Goal: Complete application form

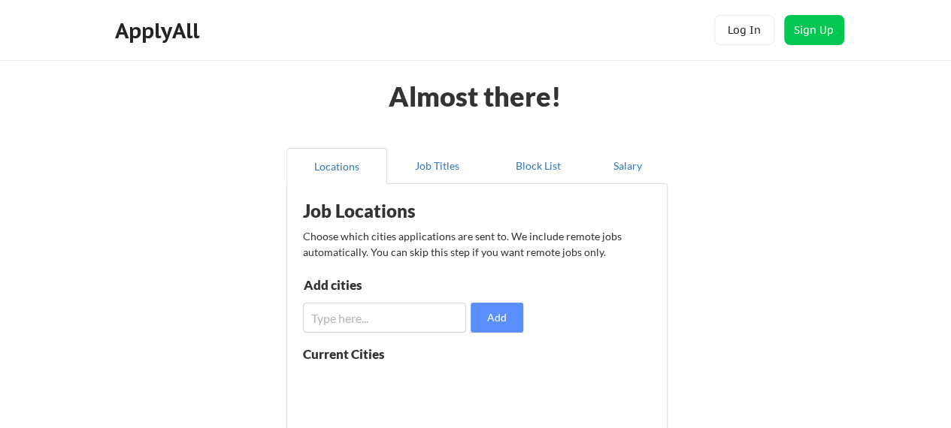
click at [367, 324] on input "input" at bounding box center [385, 318] width 164 height 30
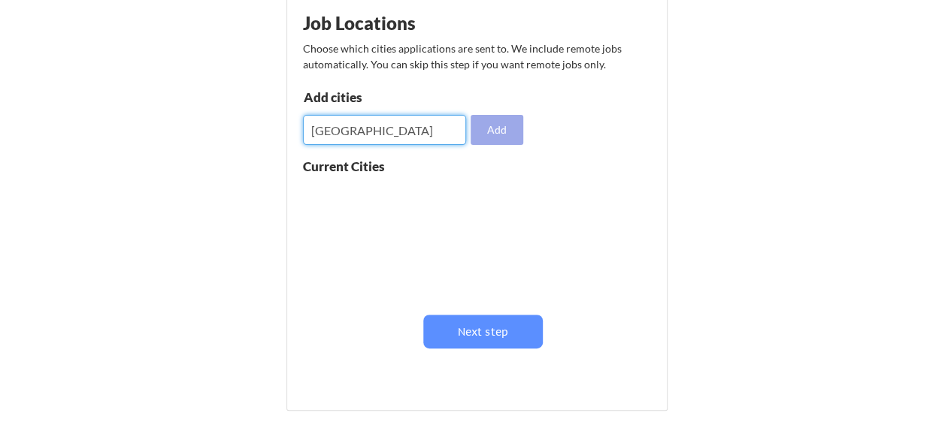
scroll to position [225, 0]
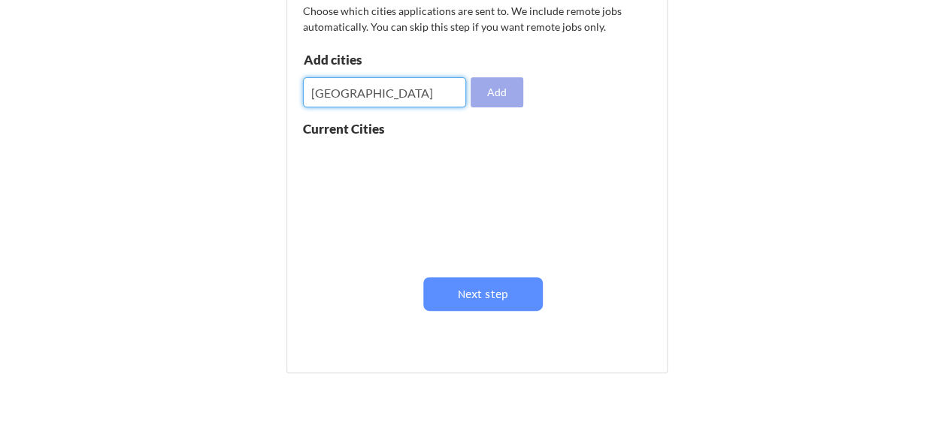
type input "MEXICO"
click at [493, 89] on button "Add" at bounding box center [496, 92] width 53 height 30
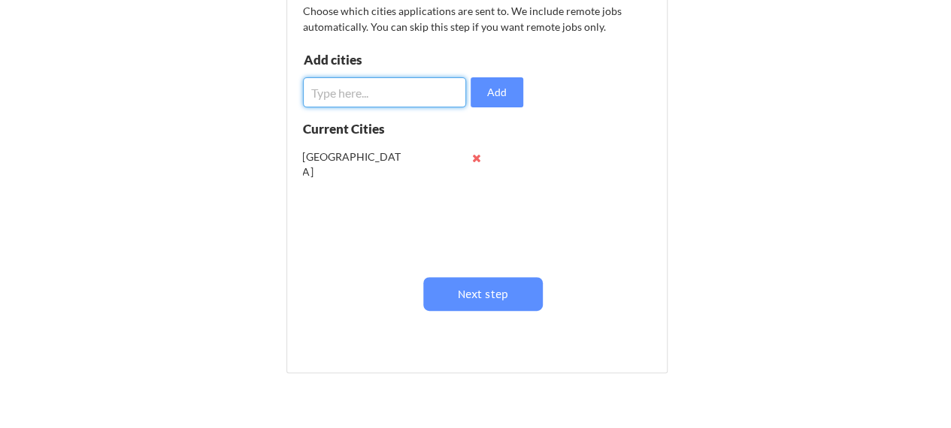
click at [373, 91] on input "input" at bounding box center [385, 92] width 164 height 30
type input "Germany"
click at [497, 102] on button "Add" at bounding box center [496, 92] width 53 height 30
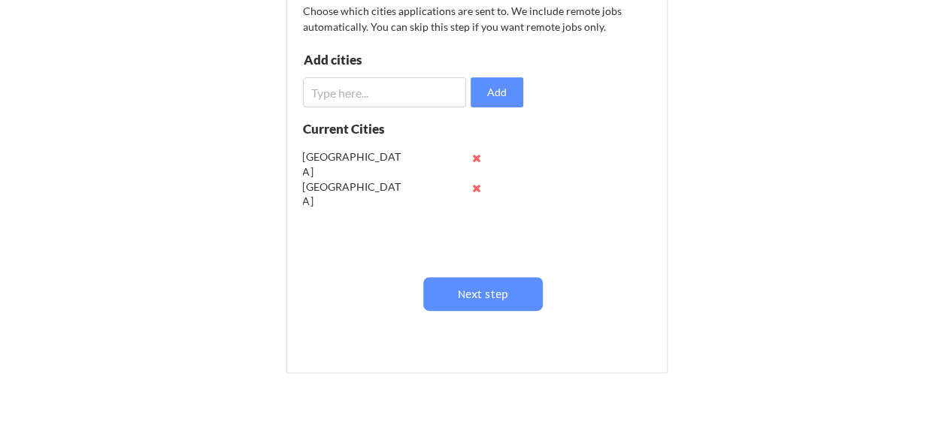
click at [349, 95] on input "input" at bounding box center [385, 92] width 164 height 30
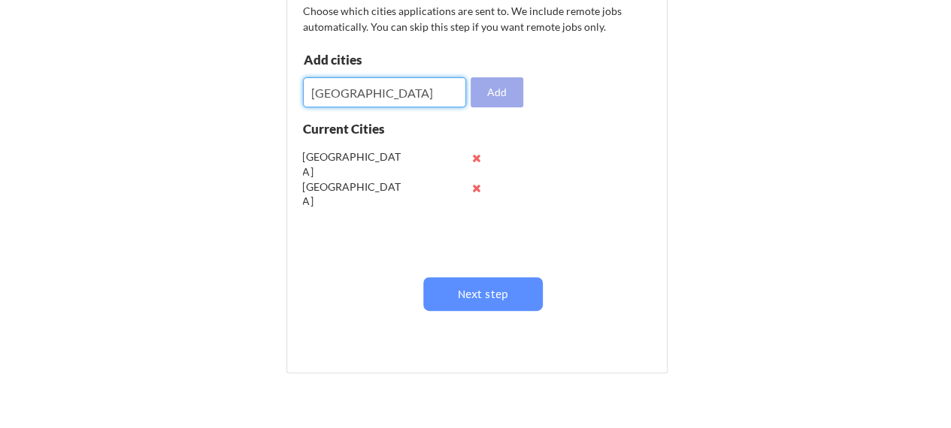
type input "USA"
click at [500, 87] on button "Add" at bounding box center [496, 92] width 53 height 30
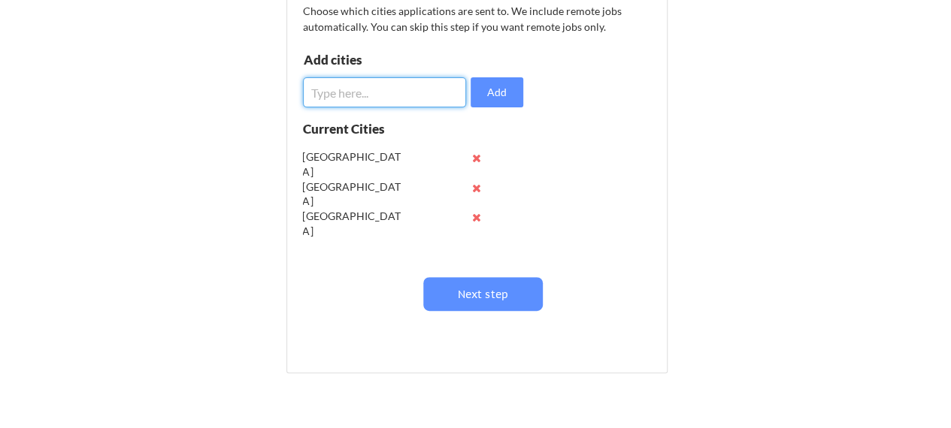
click at [373, 103] on input "input" at bounding box center [385, 92] width 164 height 30
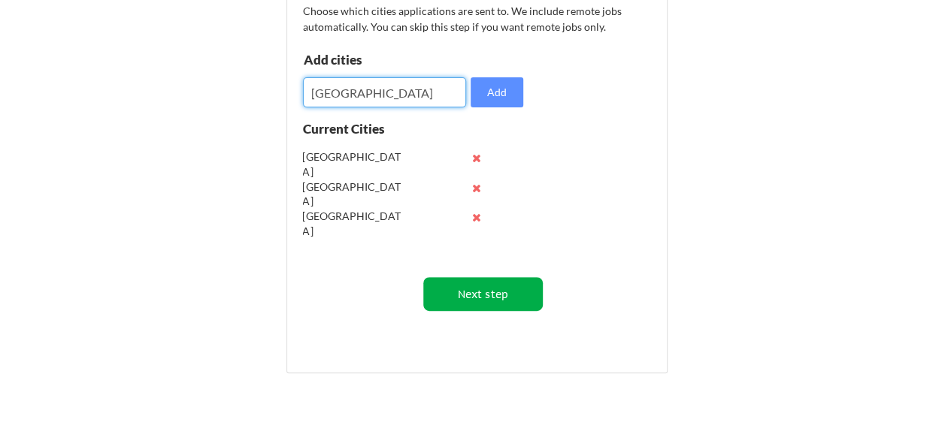
type input "Canada"
click at [490, 298] on button "Next step" at bounding box center [482, 294] width 119 height 34
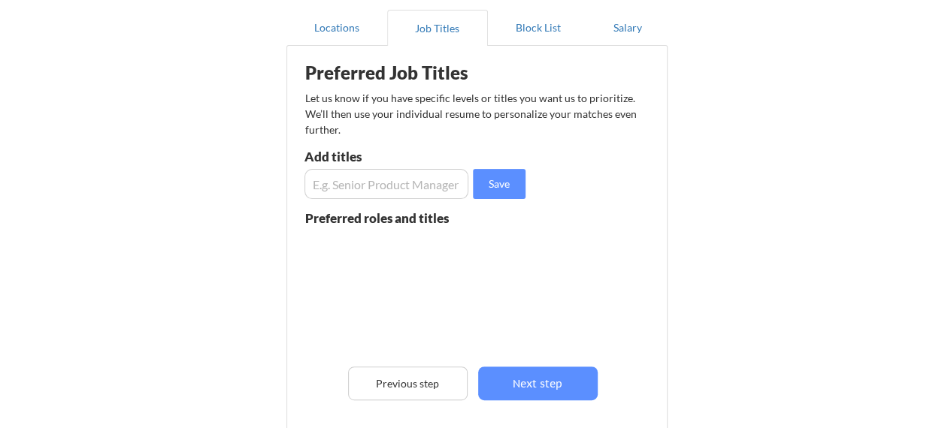
scroll to position [75, 0]
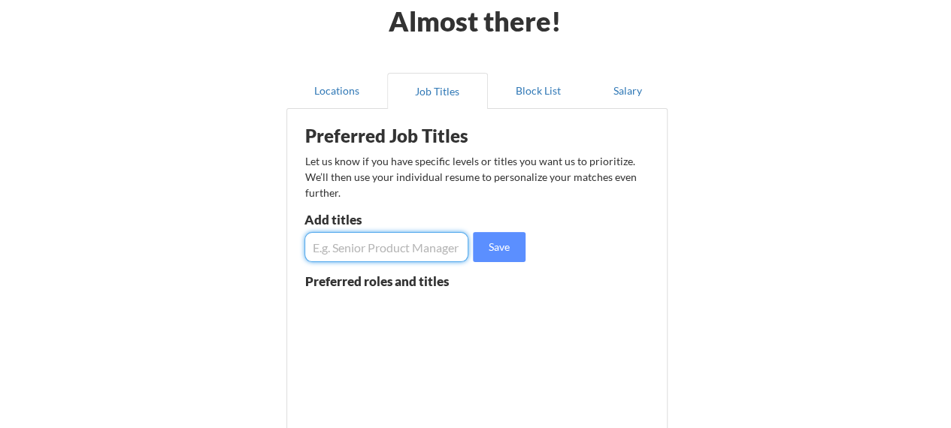
click at [383, 244] on input "input" at bounding box center [386, 247] width 165 height 30
type input "Commercial Management"
click at [713, 273] on div "Almost there! Locations Job Titles Block List Salary Preferred Job Titles Let u…" at bounding box center [475, 306] width 951 height 763
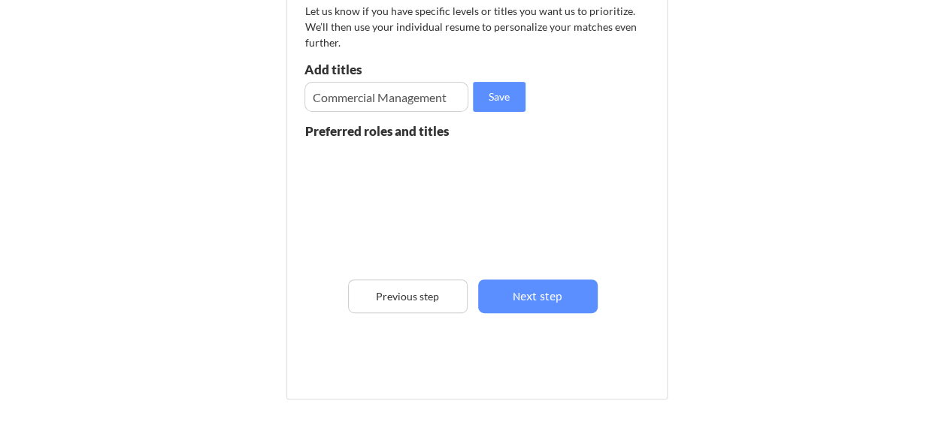
scroll to position [150, 0]
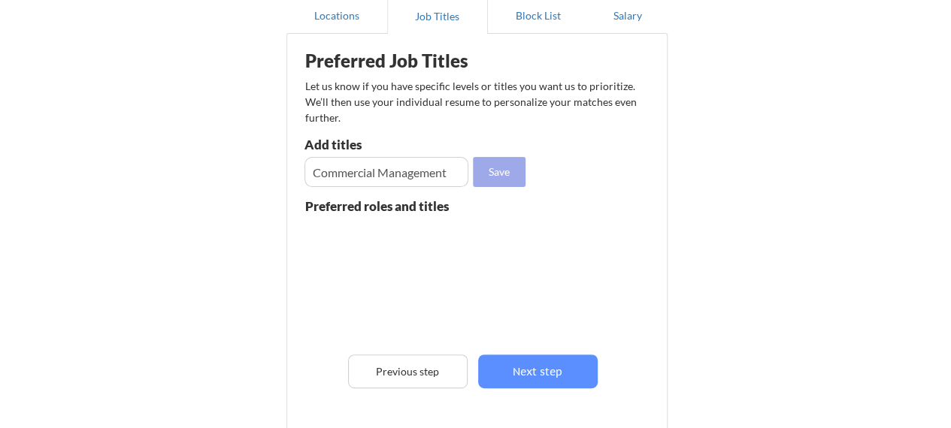
click at [482, 169] on button "Save" at bounding box center [499, 172] width 53 height 30
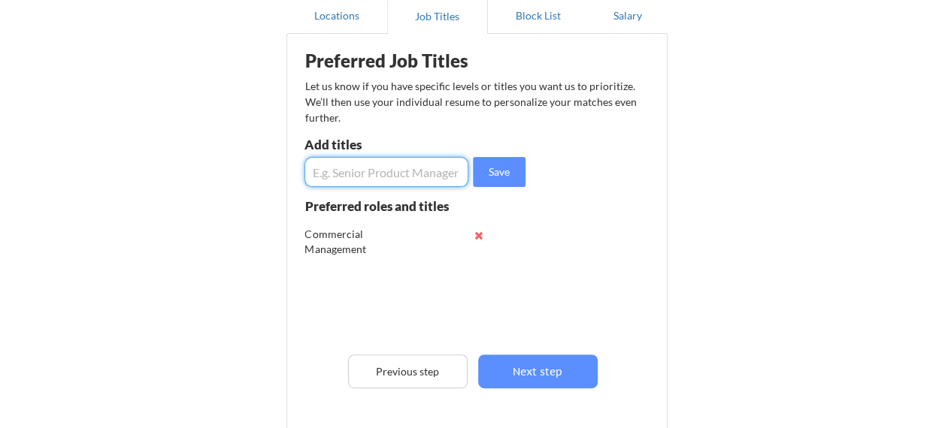
click at [419, 170] on input "input" at bounding box center [386, 172] width 165 height 30
type input "Product Manager"
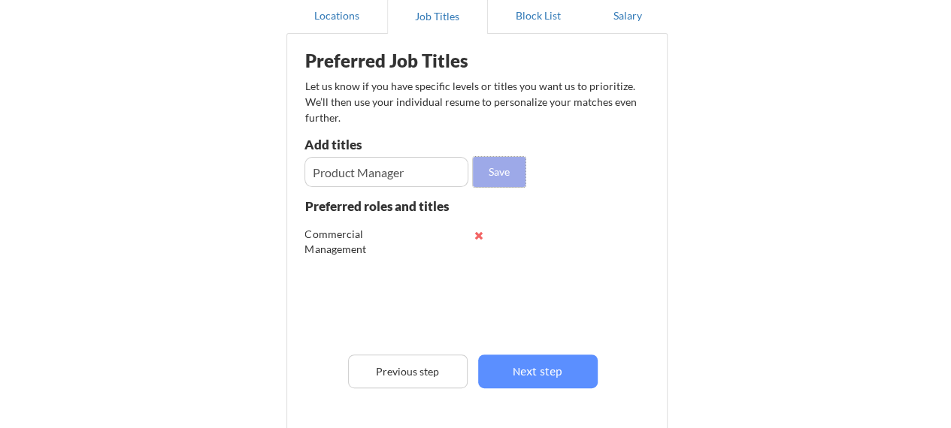
click at [499, 169] on button "Save" at bounding box center [499, 172] width 53 height 30
click at [391, 169] on input "input" at bounding box center [386, 172] width 165 height 30
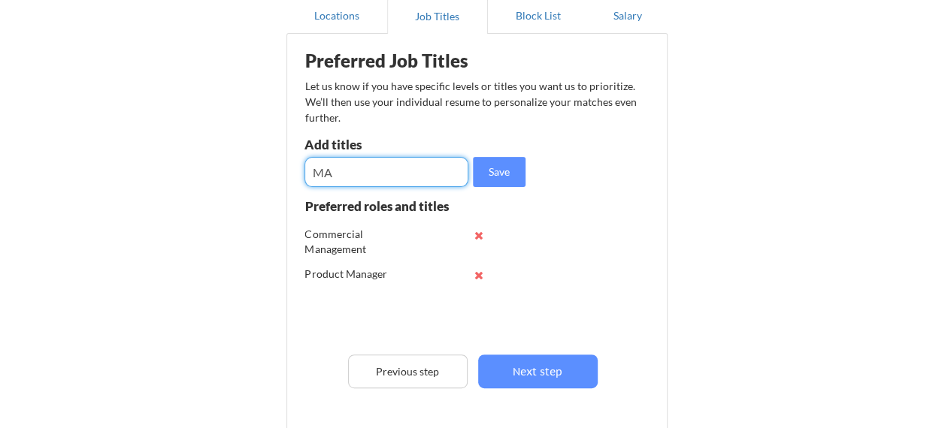
type input "M"
type input "Startegy Manager"
click at [345, 162] on input "input" at bounding box center [386, 172] width 165 height 30
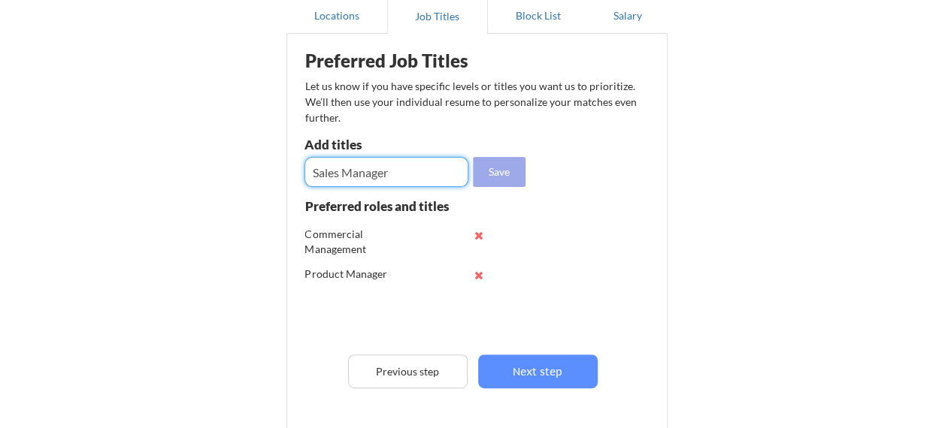
type input "Sales Manager"
click at [510, 169] on button "Save" at bounding box center [499, 172] width 53 height 30
click at [367, 177] on input "input" at bounding box center [386, 172] width 165 height 30
type input "Marketing Management"
click at [500, 180] on button "Save" at bounding box center [499, 172] width 53 height 30
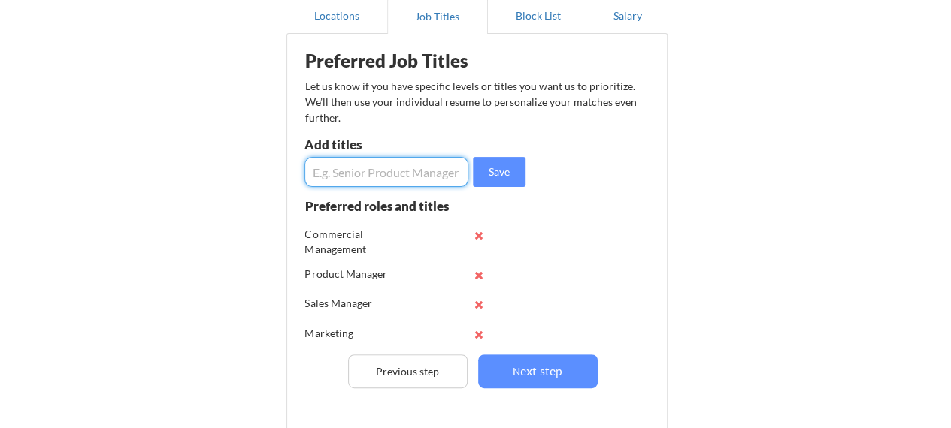
click at [367, 178] on input "input" at bounding box center [386, 172] width 165 height 30
type input "Project _Management"
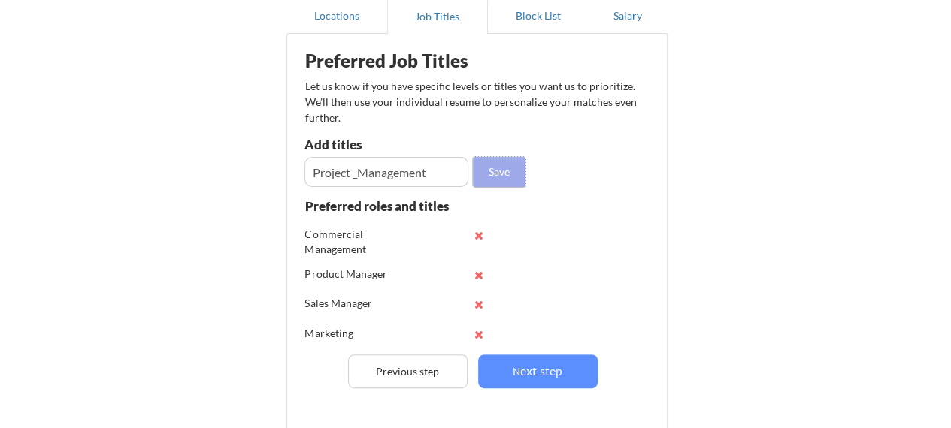
click at [502, 172] on button "Save" at bounding box center [499, 172] width 53 height 30
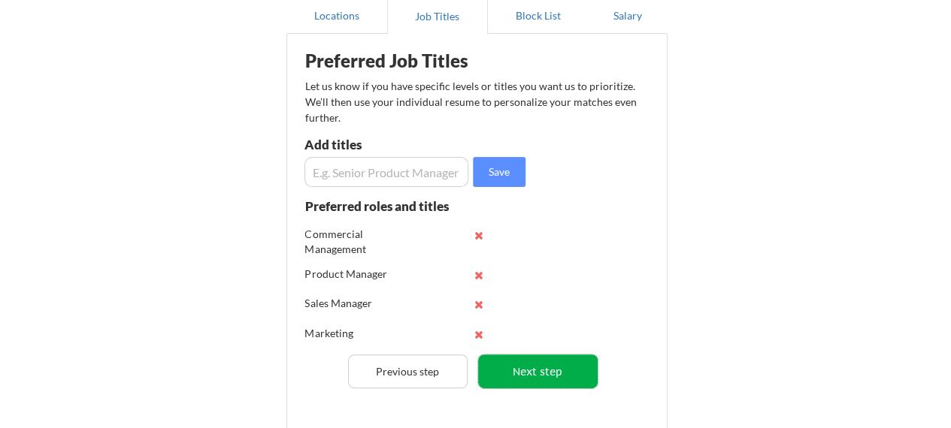
click at [530, 368] on button "Next step" at bounding box center [537, 372] width 119 height 34
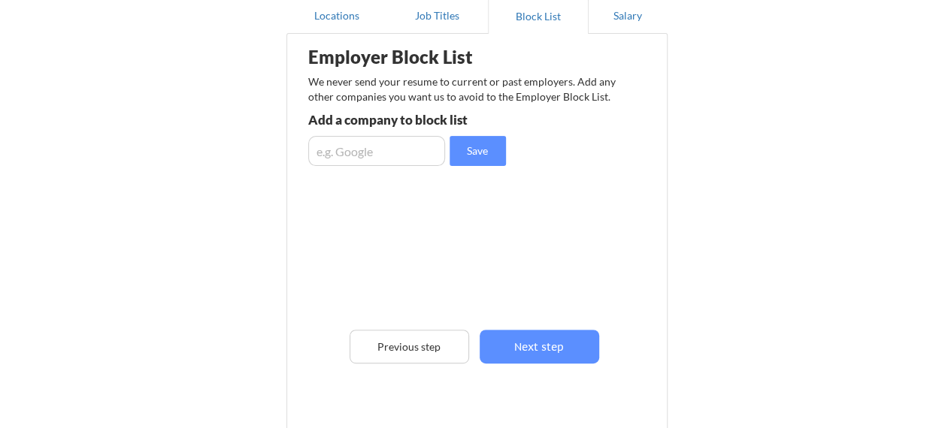
scroll to position [75, 0]
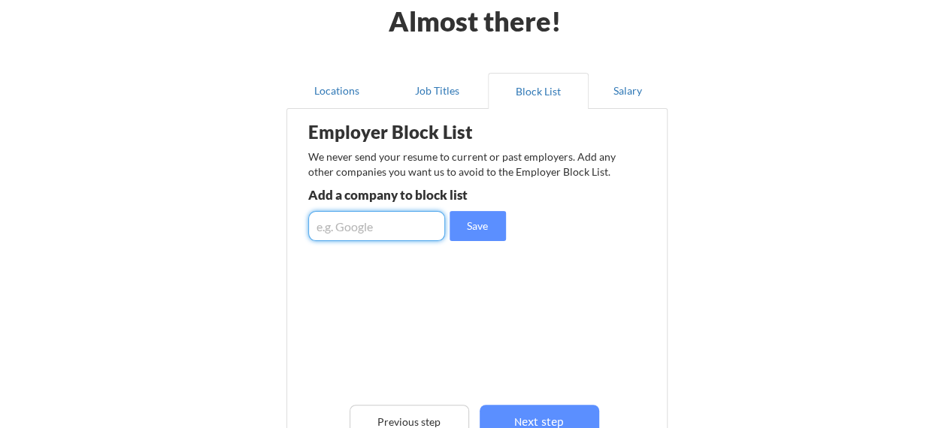
click at [398, 220] on input "input" at bounding box center [376, 226] width 137 height 30
type input "Schutz Lubricants & Specialties"
click at [476, 320] on div "Employer Block List We never send your resume to current or past employers. Add…" at bounding box center [477, 307] width 365 height 388
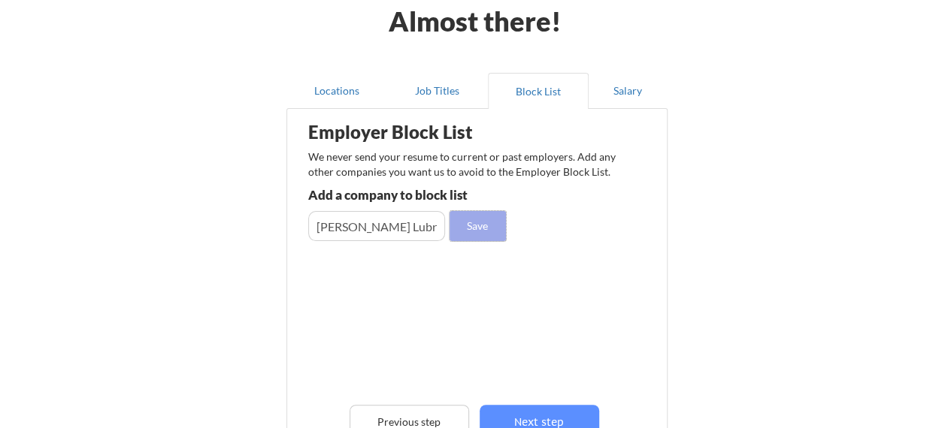
click at [475, 223] on button "Save" at bounding box center [477, 226] width 56 height 30
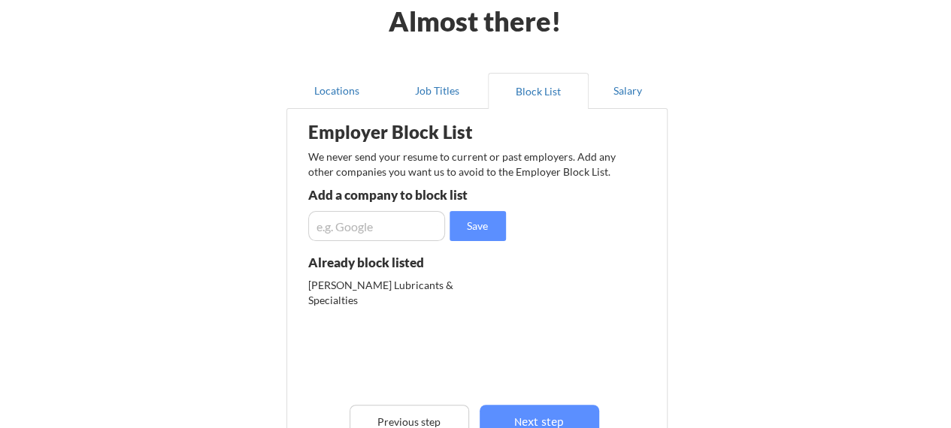
click at [370, 222] on input "input" at bounding box center [376, 226] width 137 height 30
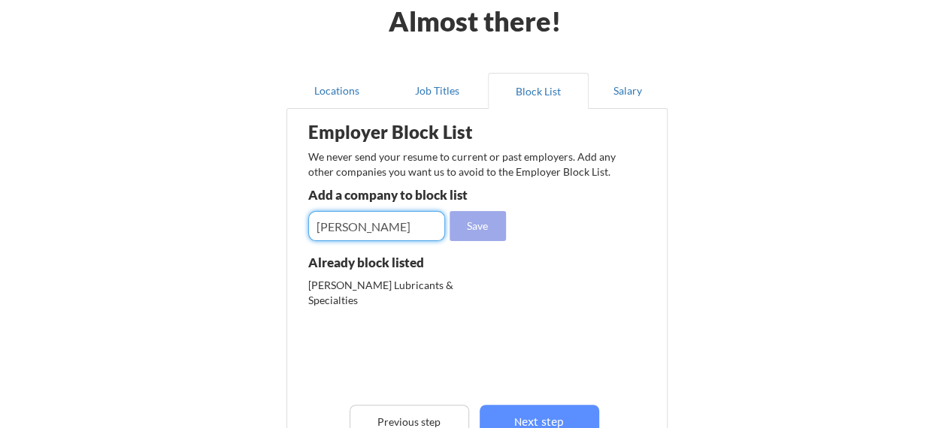
type input "Avery Dennison"
click at [483, 229] on button "Save" at bounding box center [477, 226] width 56 height 30
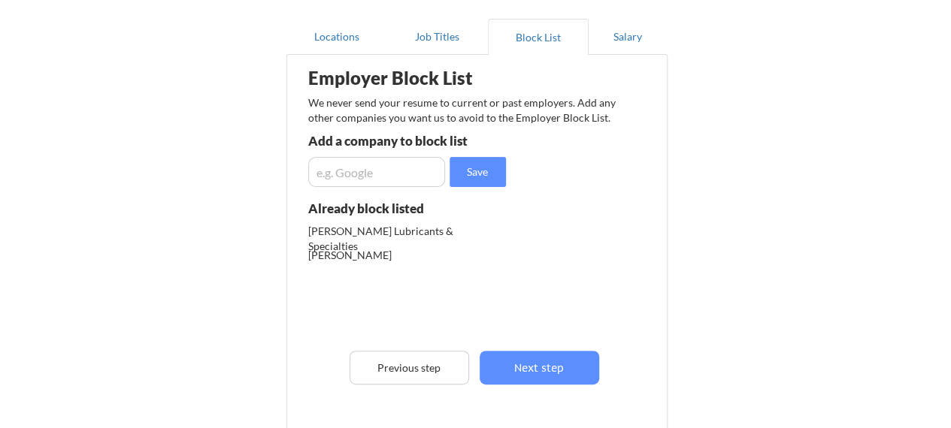
scroll to position [150, 0]
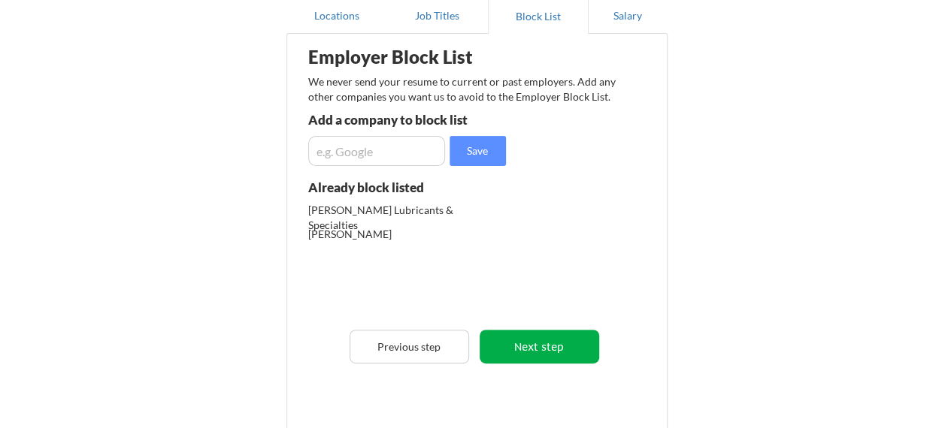
click at [541, 349] on button "Next step" at bounding box center [538, 347] width 119 height 34
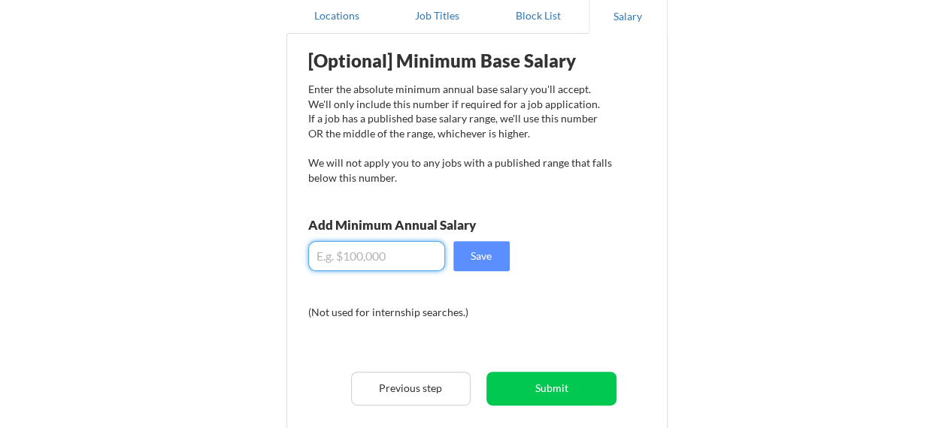
click at [368, 247] on input "input" at bounding box center [376, 256] width 137 height 30
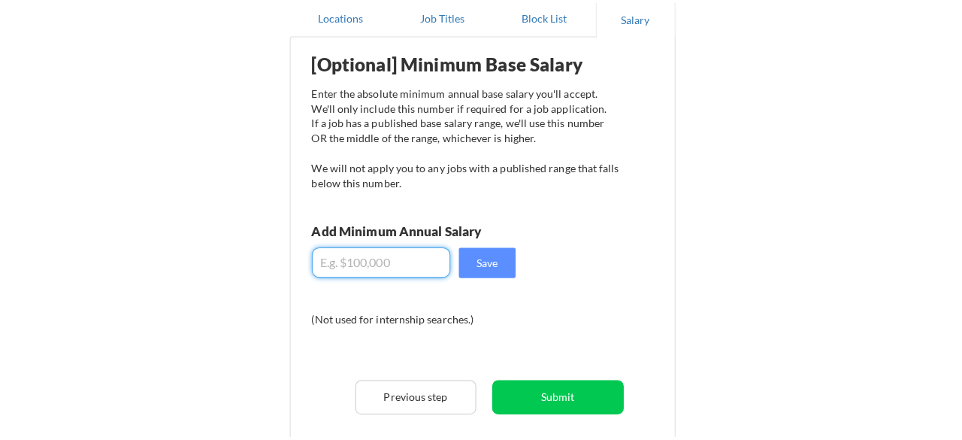
scroll to position [225, 0]
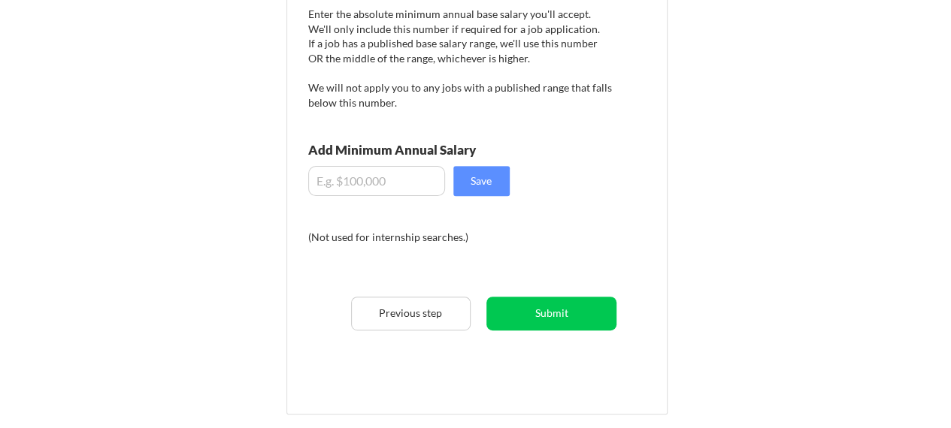
click at [373, 176] on input "input" at bounding box center [376, 181] width 137 height 30
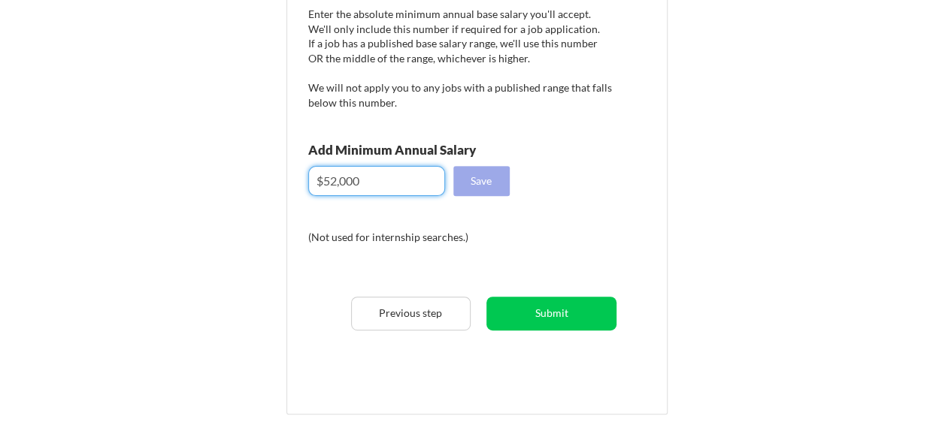
click at [492, 180] on button "Save" at bounding box center [481, 181] width 56 height 30
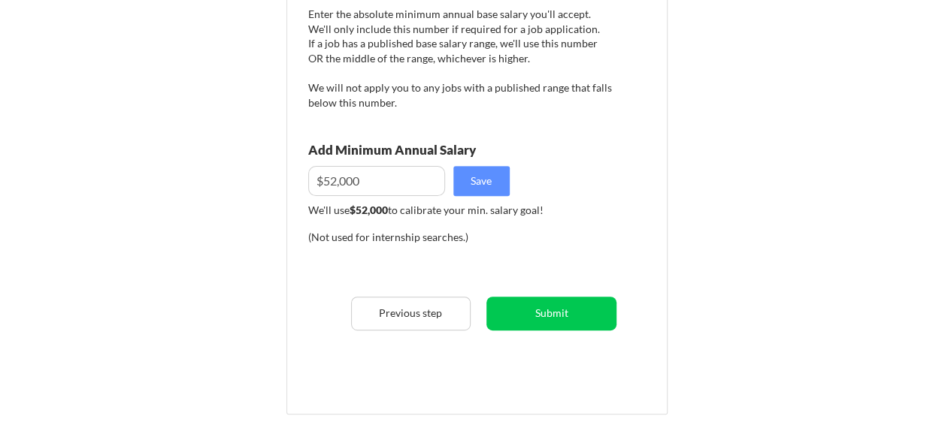
click at [343, 180] on input "input" at bounding box center [376, 181] width 137 height 30
drag, startPoint x: 334, startPoint y: 179, endPoint x: 362, endPoint y: 156, distance: 36.8
click at [334, 179] on input "input" at bounding box center [376, 181] width 137 height 30
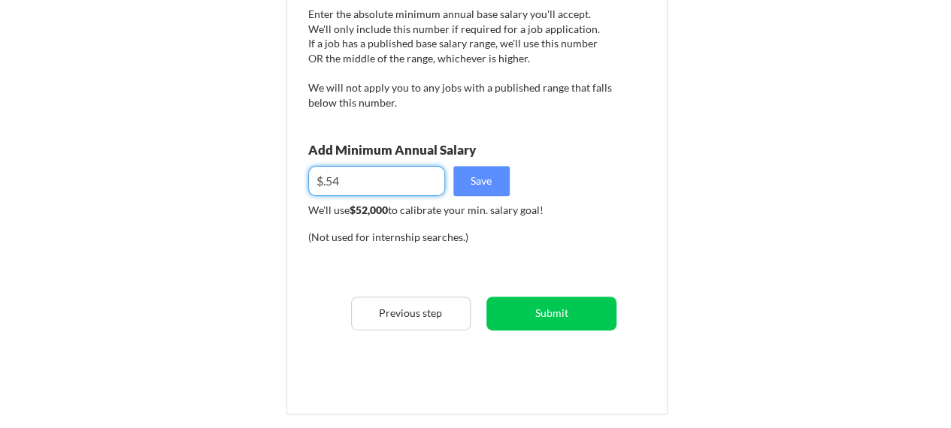
click at [382, 171] on input "input" at bounding box center [376, 181] width 137 height 30
click at [379, 182] on input "input" at bounding box center [376, 181] width 137 height 30
type input "$."
type input "$54,000"
click at [488, 183] on button "Save" at bounding box center [481, 181] width 56 height 30
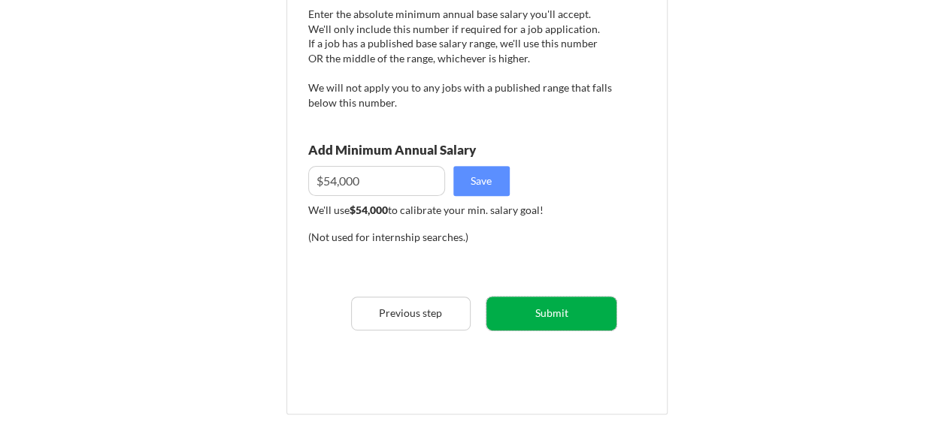
click at [555, 310] on button "Submit" at bounding box center [551, 314] width 130 height 34
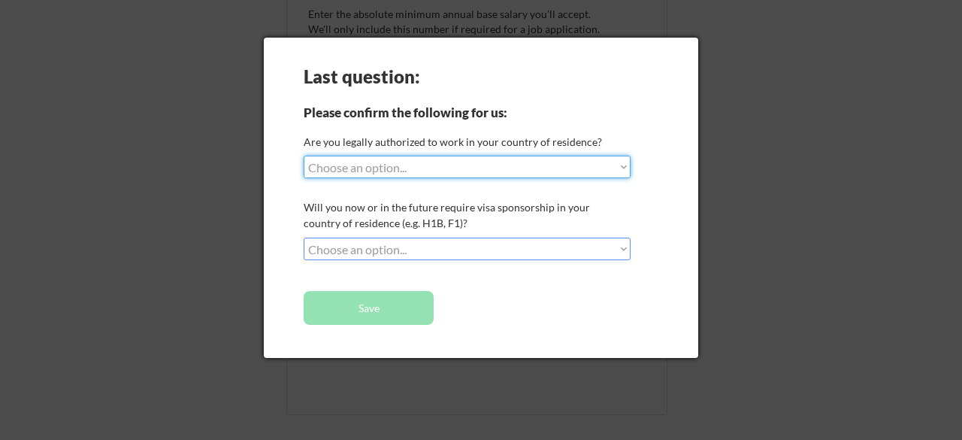
click at [464, 169] on select "Choose an option... Yes, I am a US Citizen Yes, I am a Canadian Citizen Yes, I …" at bounding box center [467, 167] width 327 height 23
select select ""yes__i_am_an_other_permanent_resident""
click at [304, 156] on select "Choose an option... Yes, I am a US Citizen Yes, I am a Canadian Citizen Yes, I …" at bounding box center [467, 167] width 327 height 23
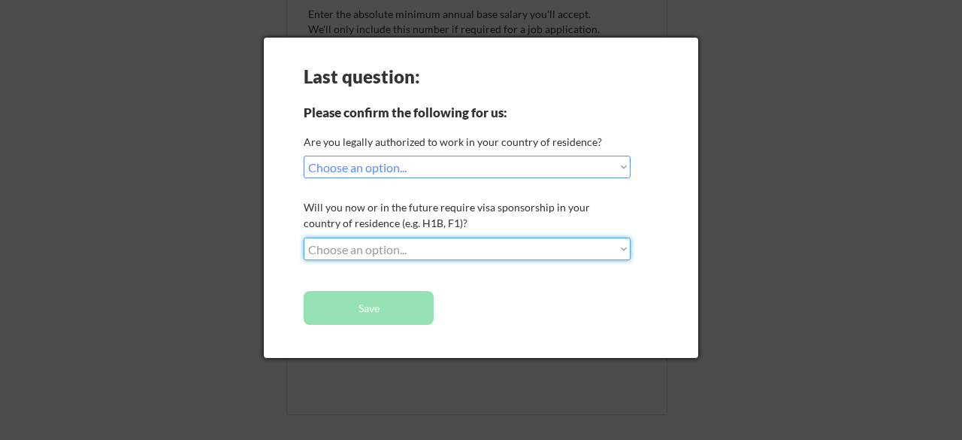
click at [401, 255] on select "Choose an option... No, I will not need sponsorship Yes, I will need sponsorship" at bounding box center [467, 248] width 327 height 23
select select ""no__i_will_not_need_sponsorship""
click at [304, 237] on select "Choose an option... No, I will not need sponsorship Yes, I will need sponsorship" at bounding box center [467, 248] width 327 height 23
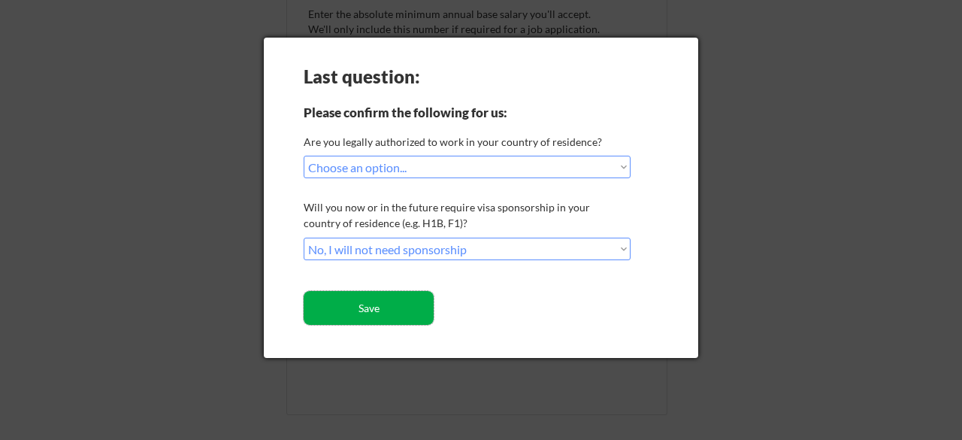
click at [397, 302] on button "Save" at bounding box center [369, 308] width 130 height 34
